Goal: Transaction & Acquisition: Book appointment/travel/reservation

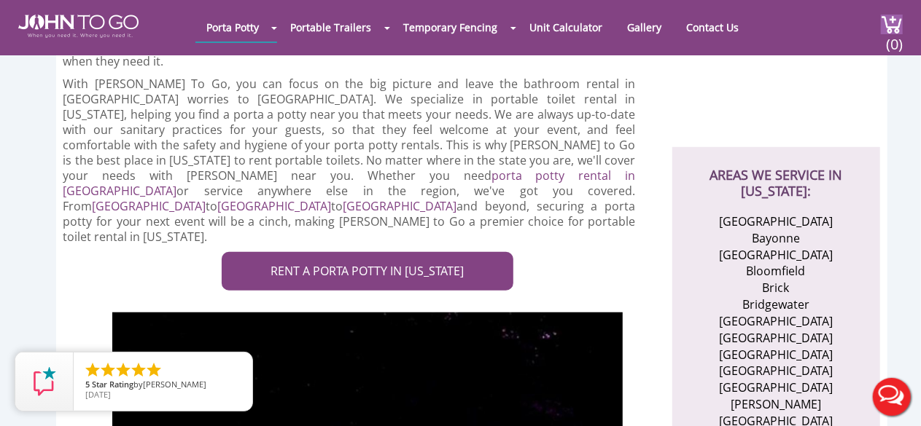
scroll to position [437, 0]
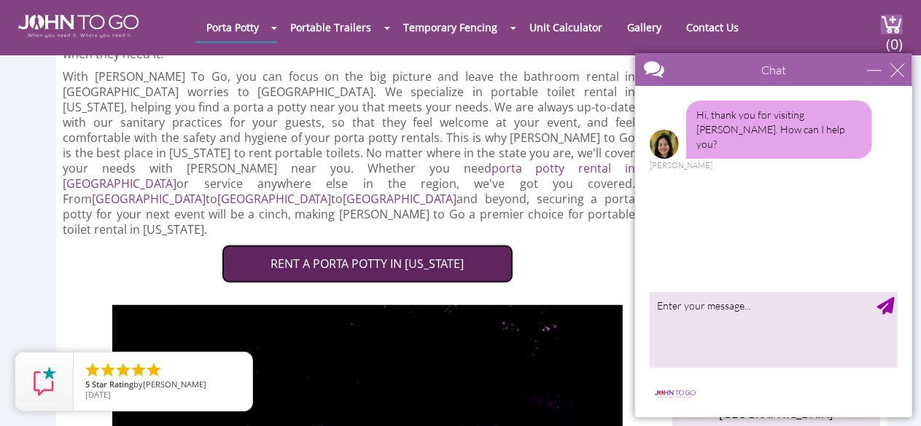
click at [379, 245] on link "RENT A PORTA POTTY IN [US_STATE]" at bounding box center [368, 264] width 292 height 39
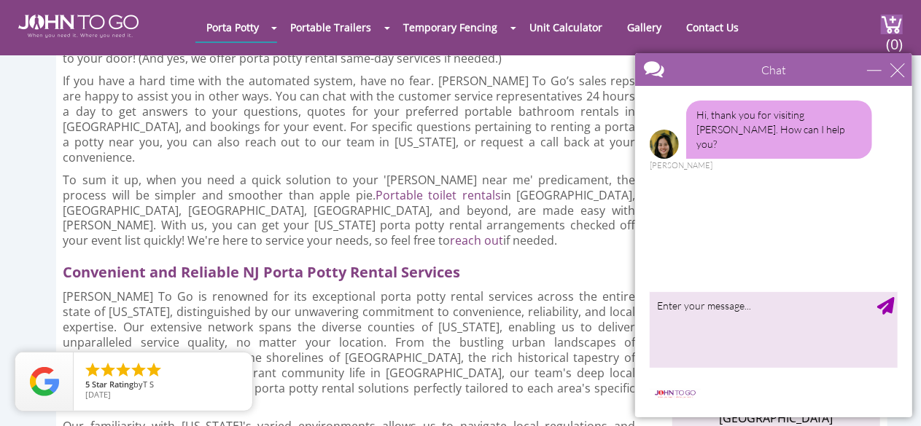
scroll to position [1385, 0]
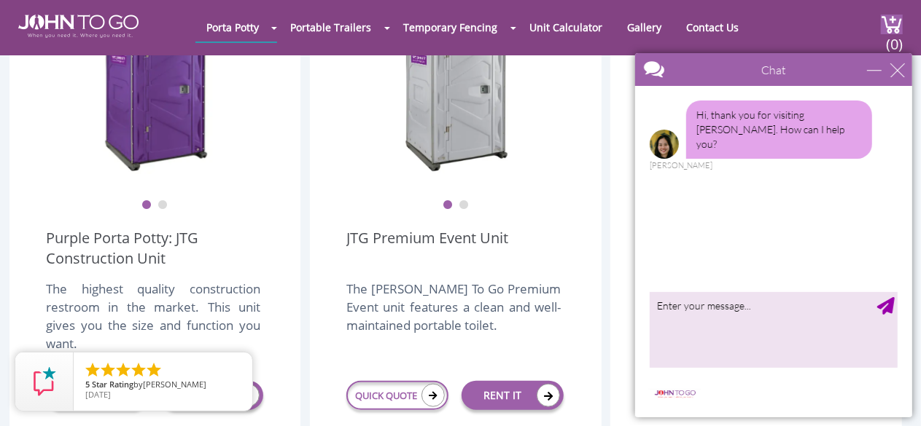
scroll to position [656, 0]
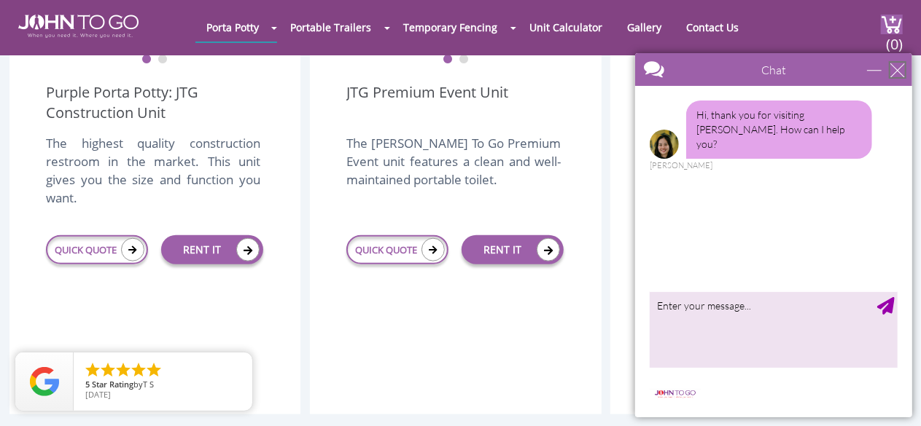
click at [894, 69] on div "close" at bounding box center [896, 69] width 15 height 15
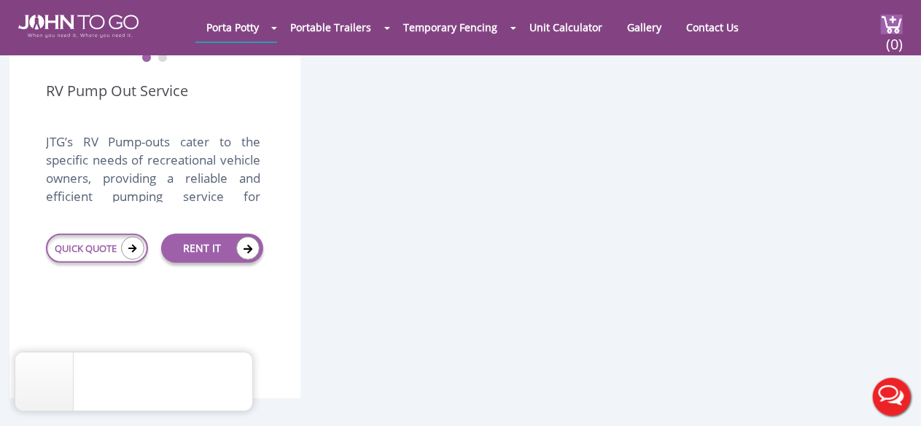
scroll to position [3281, 0]
